Goal: Transaction & Acquisition: Purchase product/service

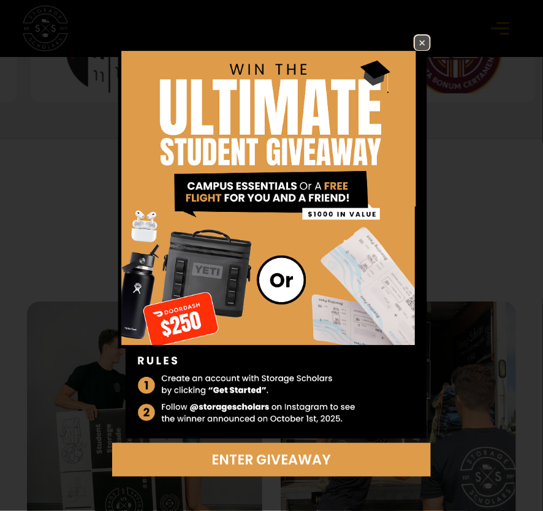
scroll to position [966, 0]
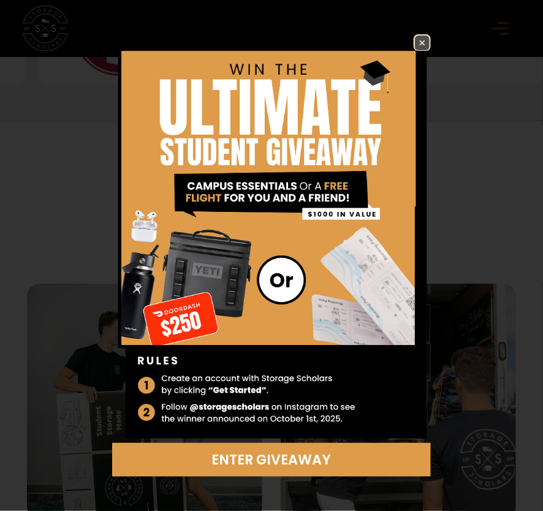
click at [429, 45] on img at bounding box center [422, 43] width 15 height 15
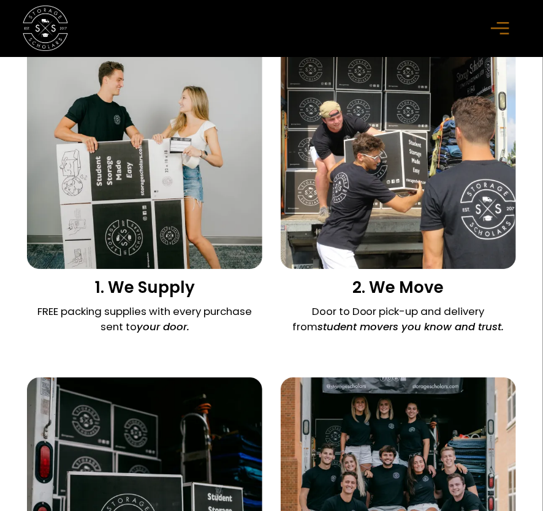
scroll to position [1273, 0]
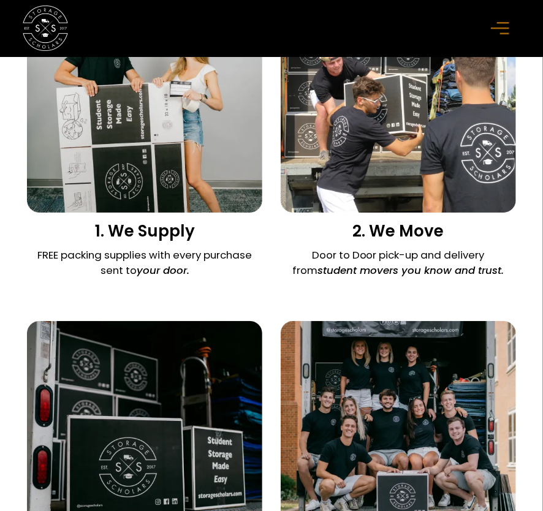
click at [467, 161] on img at bounding box center [398, 94] width 235 height 235
click at [507, 27] on icon "menu" at bounding box center [500, 27] width 18 height 13
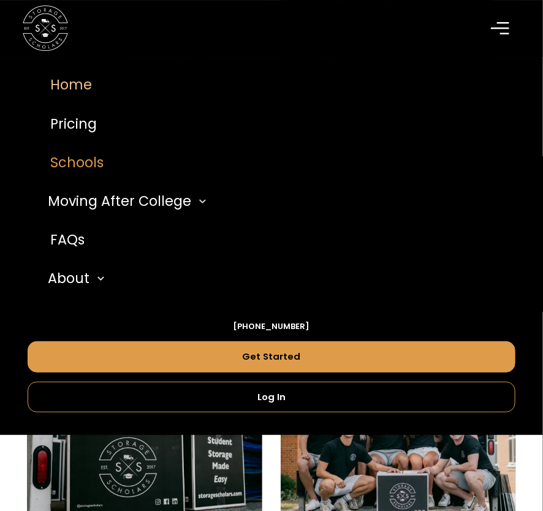
click at [84, 164] on link "Schools" at bounding box center [272, 162] width 489 height 39
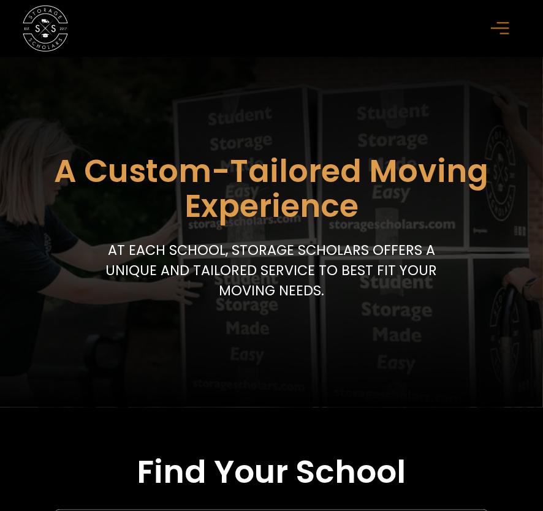
scroll to position [61, 0]
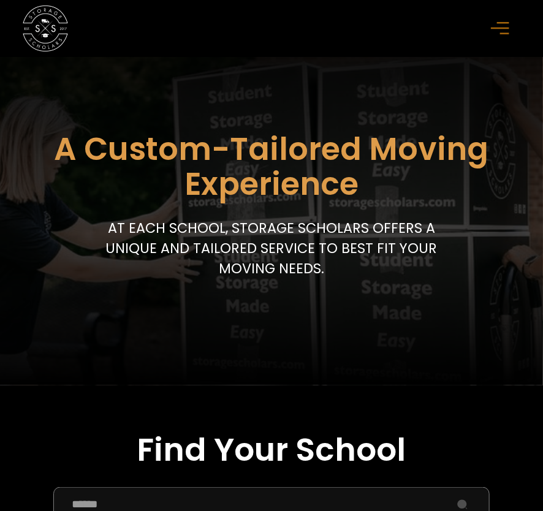
click at [456, 96] on header "A Custom-Tailored Moving Experience At each school, storage scholars offers a u…" at bounding box center [271, 191] width 543 height 390
click at [45, 29] on img at bounding box center [45, 28] width 45 height 45
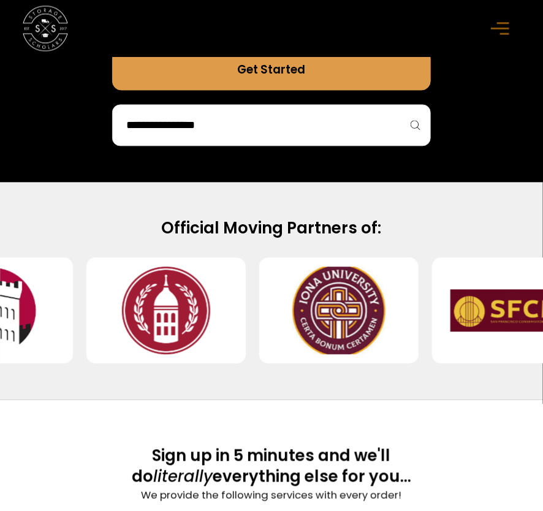
scroll to position [491, 0]
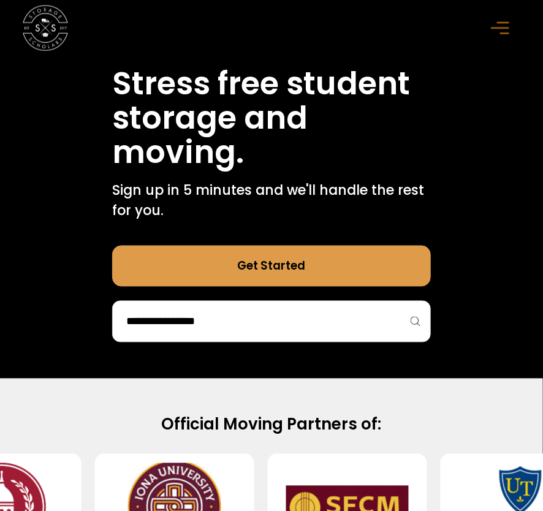
click at [284, 263] on link "Get Started" at bounding box center [271, 266] width 319 height 41
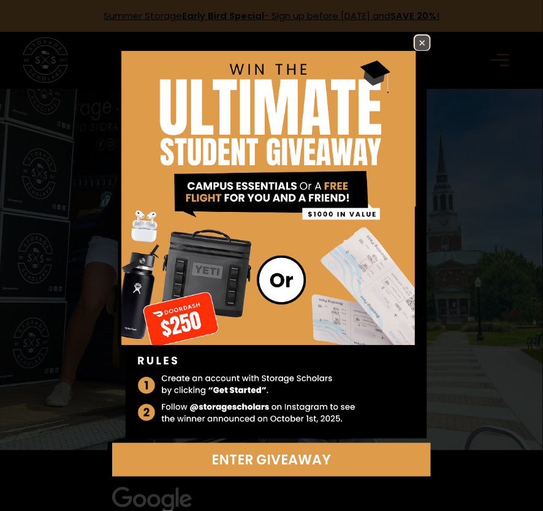
click at [424, 42] on img at bounding box center [422, 43] width 15 height 15
